Goal: Task Accomplishment & Management: Manage account settings

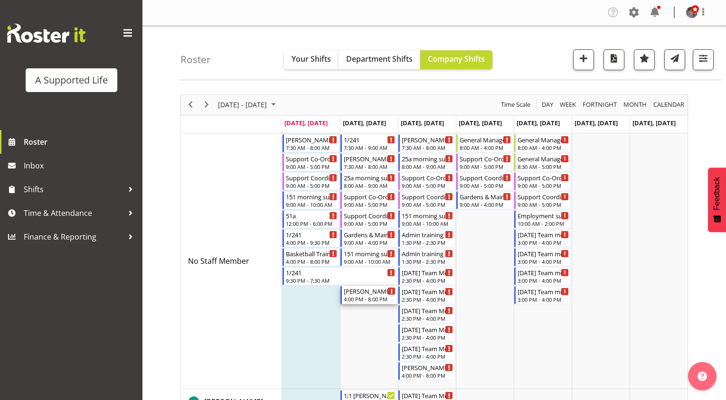
click at [375, 295] on div "[PERSON_NAME] and [PERSON_NAME] W support" at bounding box center [370, 290] width 52 height 9
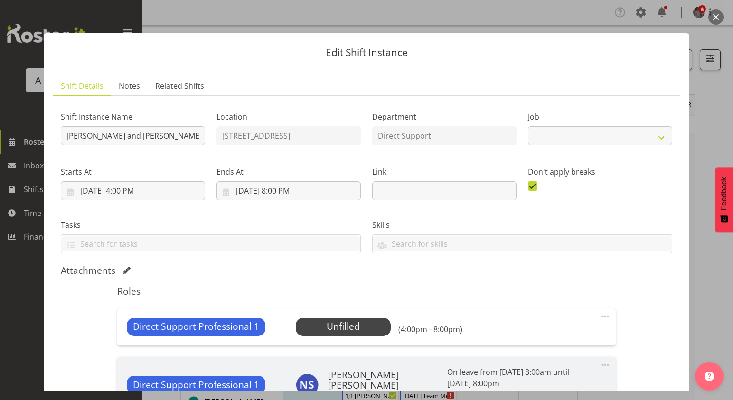
select select "4112"
click at [349, 331] on span "Select Employee" at bounding box center [343, 327] width 71 height 14
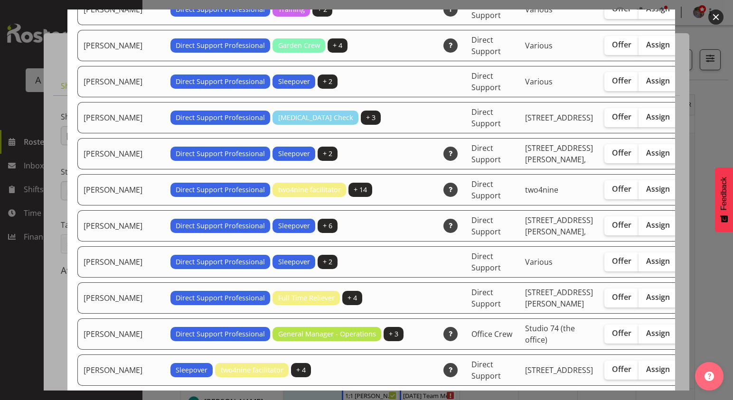
scroll to position [1092, 0]
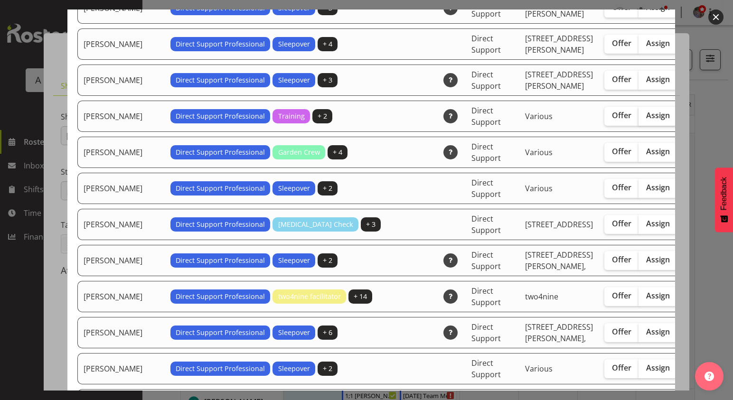
click at [646, 120] on span "Assign" at bounding box center [658, 115] width 24 height 9
click at [638, 119] on input "Assign" at bounding box center [641, 115] width 6 height 6
checkbox input "true"
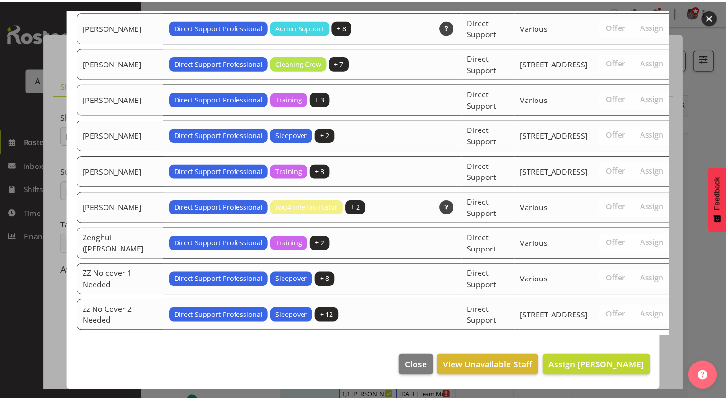
scroll to position [3101, 0]
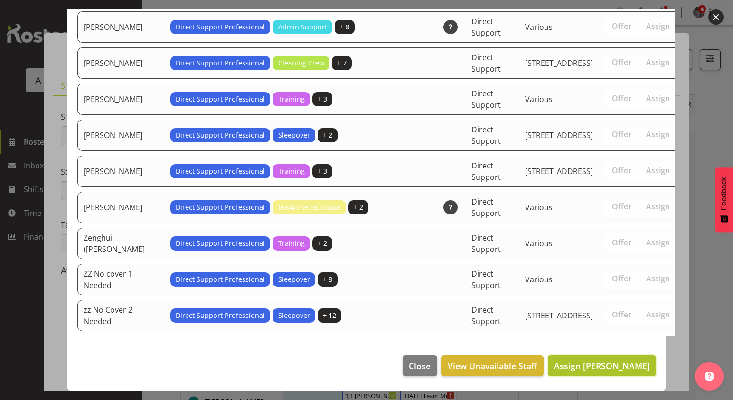
click at [623, 366] on span "Assign Godfrey Ngwerume" at bounding box center [602, 365] width 96 height 11
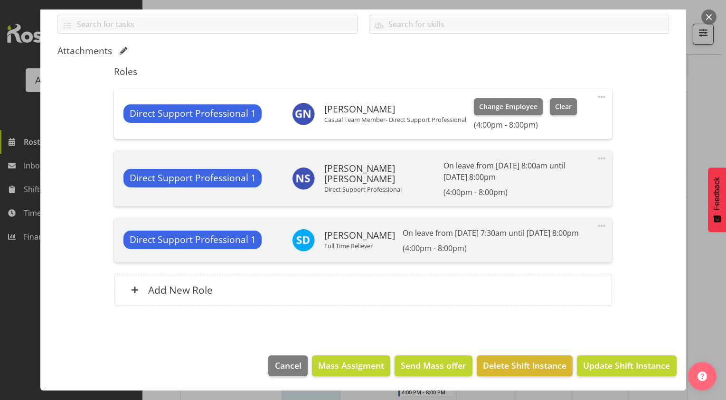
scroll to position [617, 0]
click at [625, 360] on span "Update Shift Instance" at bounding box center [626, 365] width 87 height 12
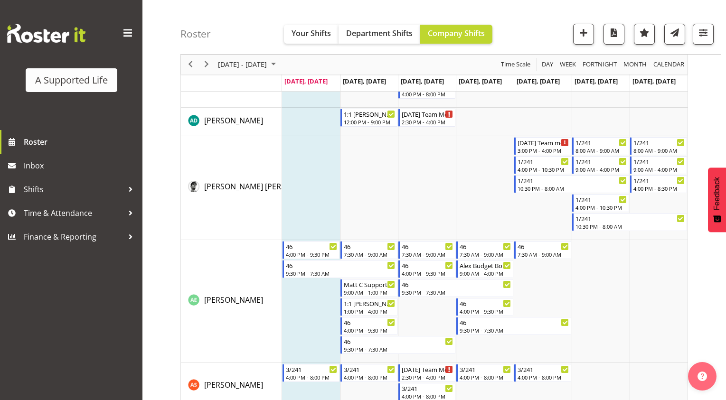
scroll to position [0, 0]
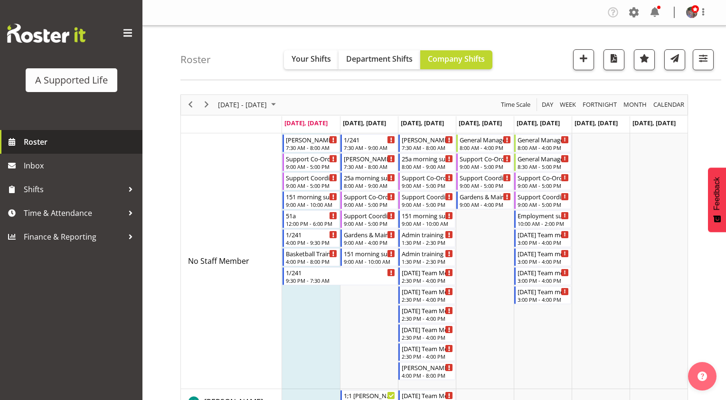
click at [27, 145] on span "Roster" at bounding box center [81, 142] width 114 height 14
